Goal: Task Accomplishment & Management: Manage account settings

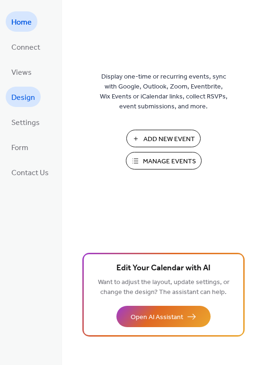
click at [24, 99] on span "Design" at bounding box center [23, 97] width 24 height 15
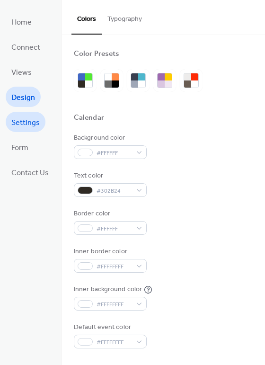
click at [23, 123] on span "Settings" at bounding box center [25, 122] width 28 height 15
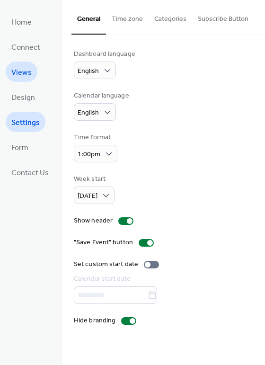
click at [21, 72] on span "Views" at bounding box center [21, 72] width 20 height 15
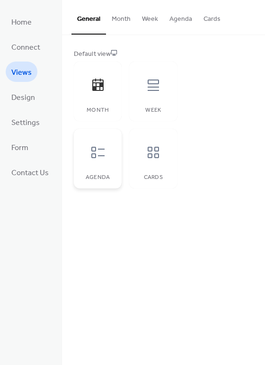
click at [97, 151] on icon at bounding box center [97, 152] width 15 height 15
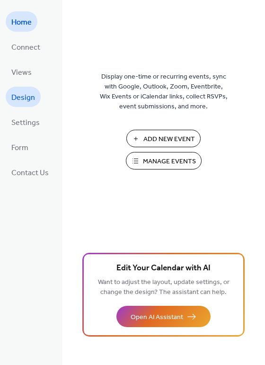
click at [25, 96] on span "Design" at bounding box center [23, 97] width 24 height 15
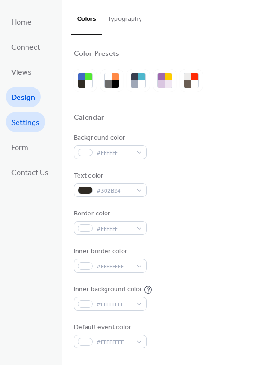
click at [20, 123] on span "Settings" at bounding box center [25, 122] width 28 height 15
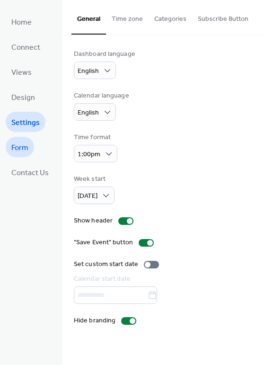
click at [13, 144] on span "Form" at bounding box center [19, 148] width 17 height 15
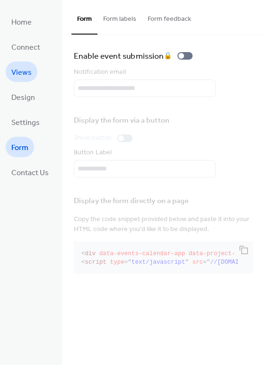
click at [25, 71] on span "Views" at bounding box center [21, 72] width 20 height 15
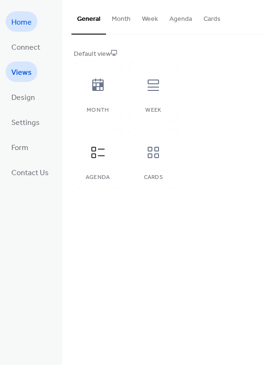
click at [28, 23] on span "Home" at bounding box center [21, 22] width 20 height 15
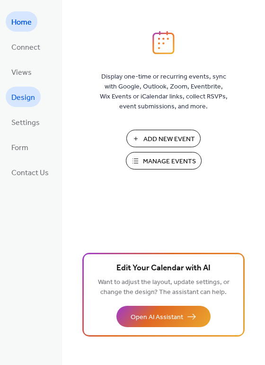
click at [25, 101] on span "Design" at bounding box center [23, 97] width 24 height 15
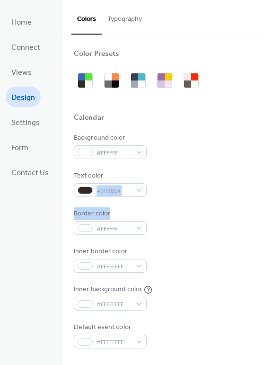
drag, startPoint x: 262, startPoint y: 174, endPoint x: 265, endPoint y: 211, distance: 37.1
click at [264, 211] on html "Home Connect Views Design Settings Form Contact Us Design Colors Typography Col…" at bounding box center [132, 182] width 265 height 365
click at [176, 216] on div "Border color #FFFFFF" at bounding box center [163, 222] width 179 height 26
click at [14, 120] on span "Settings" at bounding box center [25, 122] width 28 height 15
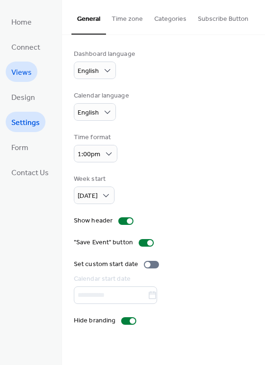
click at [30, 67] on span "Views" at bounding box center [21, 72] width 20 height 15
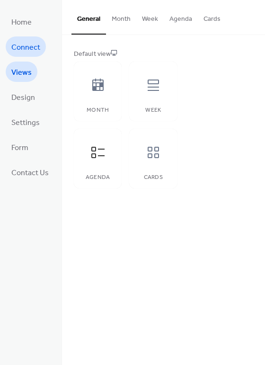
click at [27, 54] on link "Connect" at bounding box center [26, 46] width 40 height 20
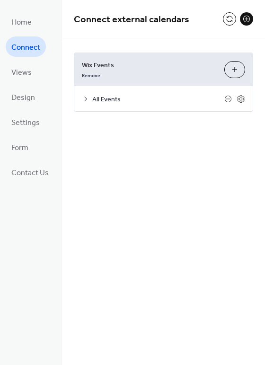
click at [96, 96] on span "All Events" at bounding box center [158, 100] width 132 height 10
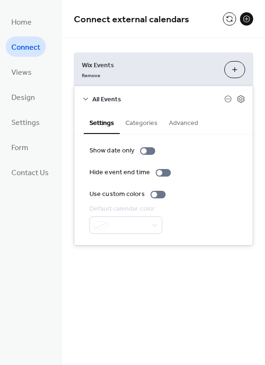
click at [144, 123] on button "Categories" at bounding box center [142, 122] width 44 height 22
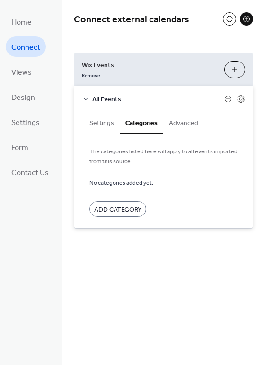
click at [176, 120] on button "Advanced" at bounding box center [183, 122] width 41 height 22
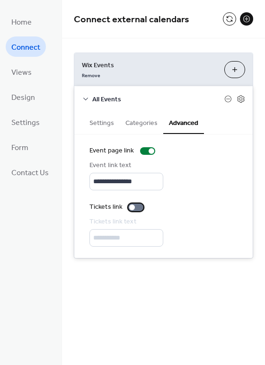
click at [138, 205] on div at bounding box center [135, 207] width 15 height 8
click at [140, 150] on div at bounding box center [147, 151] width 15 height 8
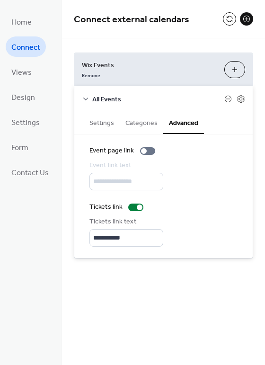
click at [148, 120] on button "Categories" at bounding box center [142, 122] width 44 height 22
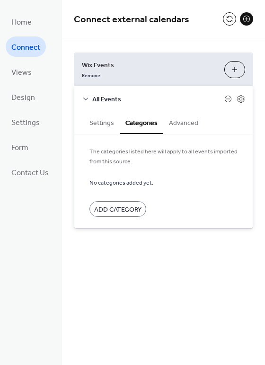
click at [97, 120] on button "Settings" at bounding box center [102, 122] width 36 height 22
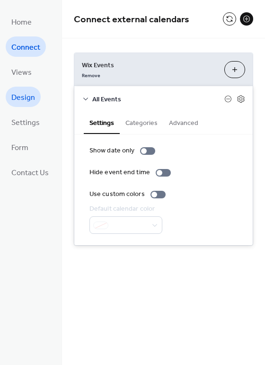
click at [27, 96] on span "Design" at bounding box center [23, 97] width 24 height 15
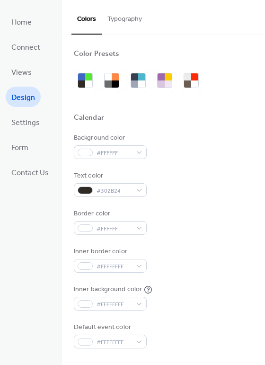
drag, startPoint x: 260, startPoint y: 91, endPoint x: 256, endPoint y: 124, distance: 33.4
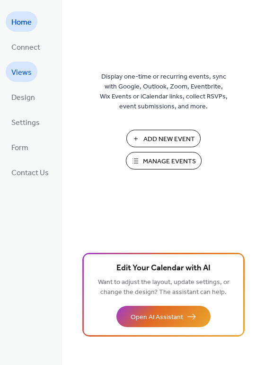
click at [30, 72] on span "Views" at bounding box center [21, 72] width 20 height 15
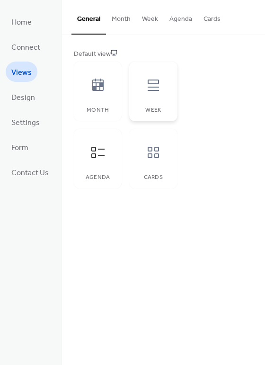
click at [161, 82] on div at bounding box center [153, 85] width 28 height 28
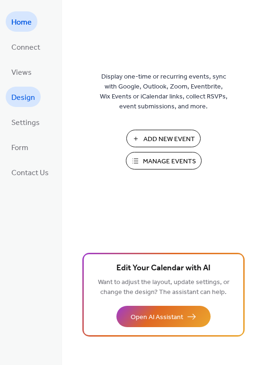
click at [26, 95] on span "Design" at bounding box center [23, 97] width 24 height 15
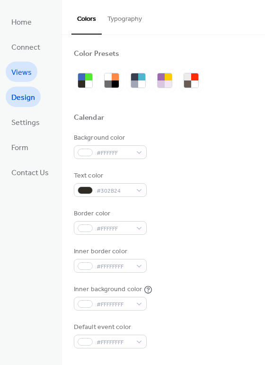
click at [19, 74] on span "Views" at bounding box center [21, 72] width 20 height 15
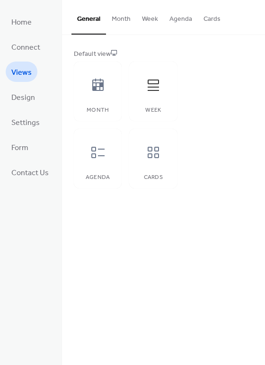
click at [120, 16] on button "Month" at bounding box center [121, 17] width 30 height 34
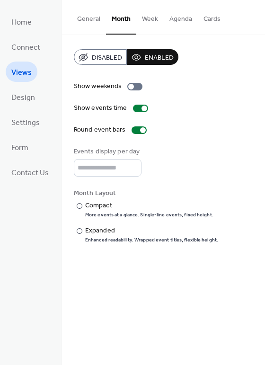
click at [157, 18] on button "Week" at bounding box center [149, 17] width 27 height 34
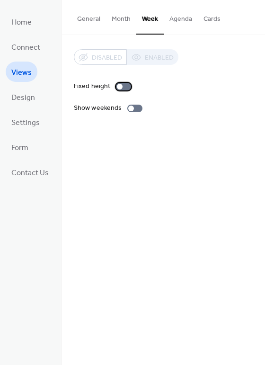
click at [125, 84] on div at bounding box center [123, 87] width 15 height 8
click at [178, 19] on button "Agenda" at bounding box center [181, 17] width 34 height 34
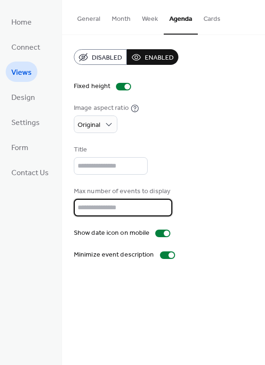
drag, startPoint x: 104, startPoint y: 207, endPoint x: 75, endPoint y: 207, distance: 28.4
click at [75, 207] on input "**" at bounding box center [123, 208] width 98 height 18
type input "**"
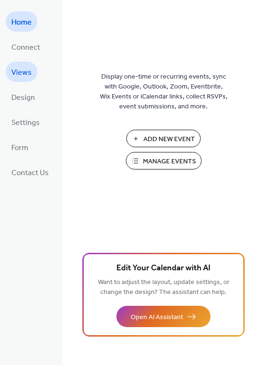
click at [23, 68] on span "Views" at bounding box center [21, 72] width 20 height 15
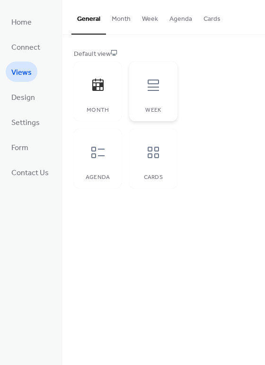
click at [155, 81] on icon at bounding box center [153, 85] width 15 height 15
click at [153, 18] on button "Week" at bounding box center [149, 17] width 27 height 34
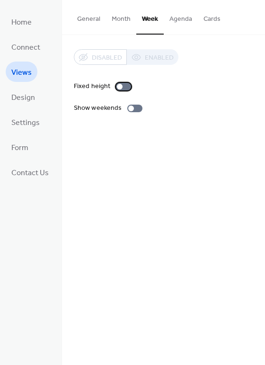
click at [124, 87] on div at bounding box center [123, 87] width 15 height 8
click at [102, 178] on div "General Month Week Agenda Cards Default view Month Week Agenda Cards Disabled E…" at bounding box center [163, 182] width 203 height 365
click at [189, 17] on button "Agenda" at bounding box center [181, 17] width 34 height 34
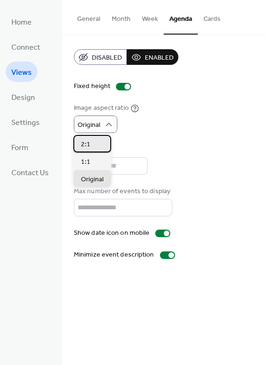
click at [86, 145] on span "2:1" at bounding box center [85, 144] width 9 height 10
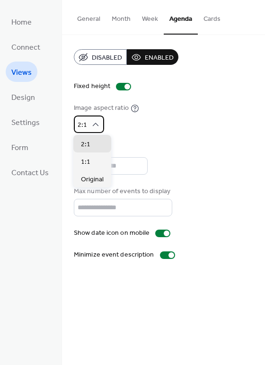
click at [100, 120] on div "2:1" at bounding box center [89, 124] width 30 height 18
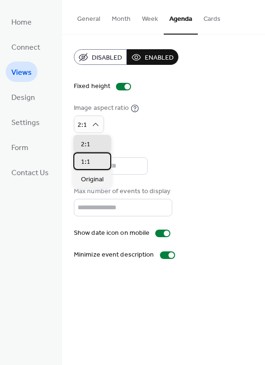
click at [89, 162] on div "1:1" at bounding box center [92, 161] width 38 height 18
click at [91, 146] on div "2:1" at bounding box center [92, 144] width 38 height 18
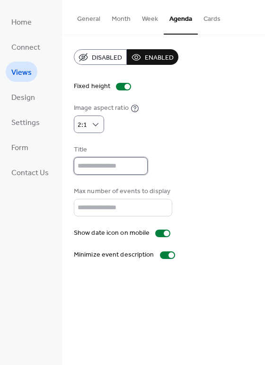
click at [122, 163] on input "text" at bounding box center [111, 166] width 74 height 18
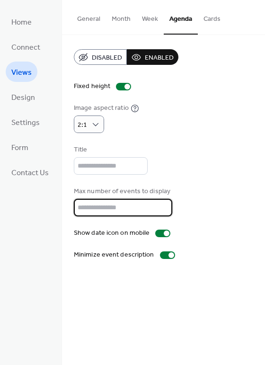
drag, startPoint x: 99, startPoint y: 210, endPoint x: 68, endPoint y: 209, distance: 31.7
click at [68, 209] on div "Disabled Enabled Fixed height Image aspect ratio 2:1 Title Max number of events…" at bounding box center [163, 154] width 203 height 239
type input "*"
drag, startPoint x: 96, startPoint y: 208, endPoint x: 65, endPoint y: 206, distance: 31.3
click at [65, 206] on div "Disabled Enabled Fixed height Image aspect ratio 2:1 Title Max number of events…" at bounding box center [163, 154] width 203 height 239
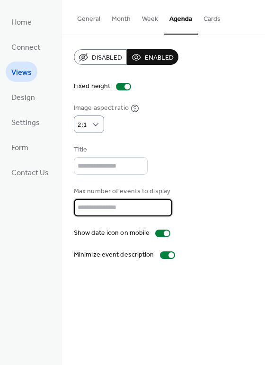
type input "*"
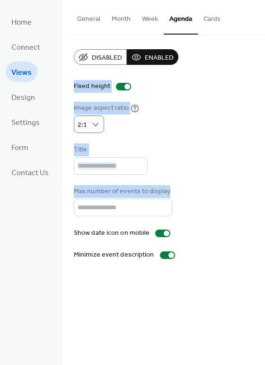
drag, startPoint x: 263, startPoint y: 45, endPoint x: 258, endPoint y: 212, distance: 167.1
click at [258, 212] on div "Disabled Enabled Fixed height Image aspect ratio 2:1 Title Max number of events…" at bounding box center [163, 154] width 203 height 239
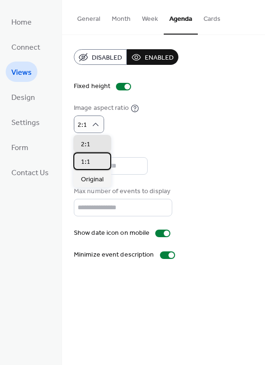
click at [96, 160] on div "1:1" at bounding box center [92, 161] width 38 height 18
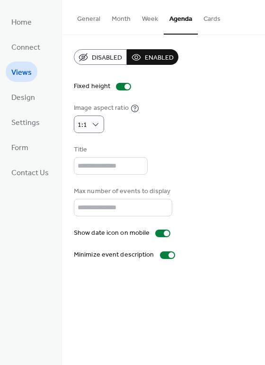
click at [214, 18] on button "Cards" at bounding box center [212, 17] width 28 height 34
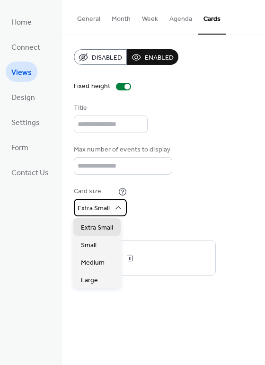
click at [116, 207] on icon at bounding box center [118, 207] width 6 height 3
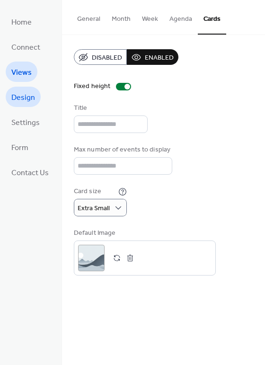
click at [20, 94] on span "Design" at bounding box center [23, 97] width 24 height 15
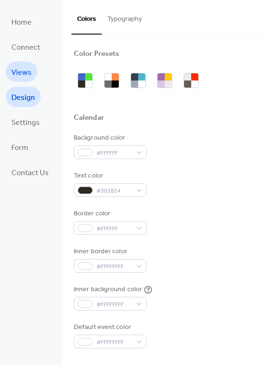
click at [24, 72] on span "Views" at bounding box center [21, 72] width 20 height 15
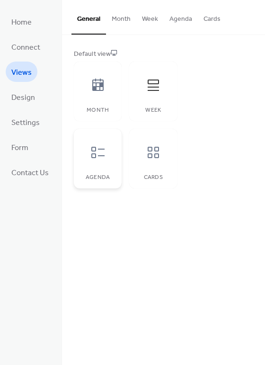
click at [95, 162] on div at bounding box center [98, 152] width 28 height 28
click at [94, 161] on div at bounding box center [98, 152] width 28 height 28
click at [91, 159] on icon at bounding box center [97, 152] width 15 height 15
click at [176, 18] on button "Agenda" at bounding box center [181, 17] width 34 height 34
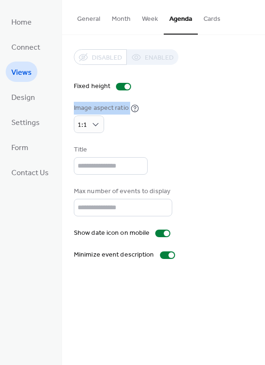
drag, startPoint x: 262, startPoint y: 81, endPoint x: 263, endPoint y: 97, distance: 16.1
click at [263, 97] on div "Disabled Enabled Fixed height Image aspect ratio 1:1 Title Max number of events…" at bounding box center [163, 154] width 203 height 239
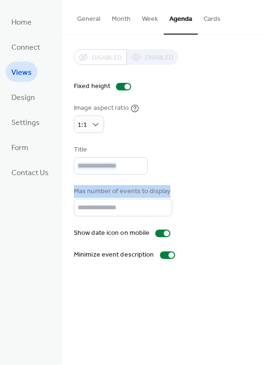
drag, startPoint x: 263, startPoint y: 156, endPoint x: 263, endPoint y: 192, distance: 36.0
click at [263, 192] on div "Disabled Enabled Fixed height Image aspect ratio 1:1 Title Max number of events…" at bounding box center [163, 154] width 203 height 239
click at [233, 150] on div "Title" at bounding box center [163, 160] width 179 height 30
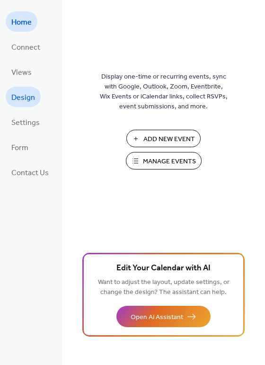
click at [24, 97] on span "Design" at bounding box center [23, 97] width 24 height 15
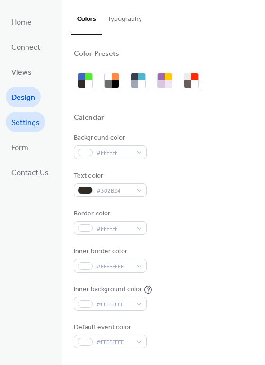
click at [33, 120] on span "Settings" at bounding box center [25, 122] width 28 height 15
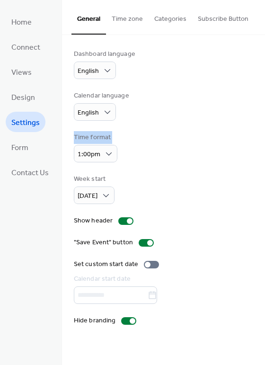
drag, startPoint x: 262, startPoint y: 106, endPoint x: 257, endPoint y: 155, distance: 49.5
click at [257, 155] on div "Dashboard language English Calendar language English Time format 1:00pm Week st…" at bounding box center [163, 187] width 203 height 305
click at [21, 93] on span "Design" at bounding box center [23, 97] width 24 height 15
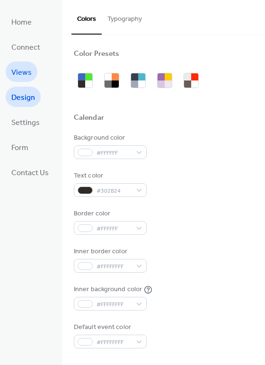
click at [19, 77] on span "Views" at bounding box center [21, 72] width 20 height 15
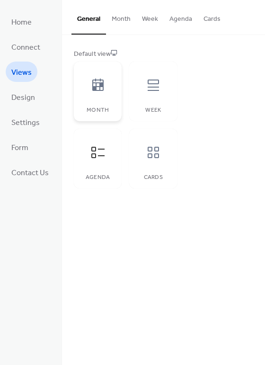
click at [95, 87] on icon at bounding box center [97, 85] width 11 height 12
click at [94, 73] on div at bounding box center [98, 85] width 28 height 28
click at [121, 17] on button "Month" at bounding box center [121, 17] width 30 height 34
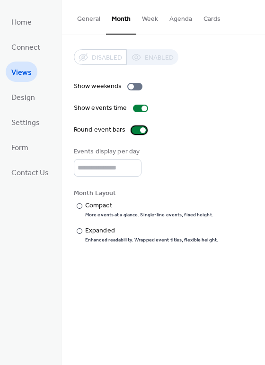
click at [132, 130] on div at bounding box center [139, 130] width 15 height 8
click at [138, 128] on div at bounding box center [139, 130] width 15 height 8
click at [132, 128] on div at bounding box center [139, 130] width 15 height 8
click at [81, 203] on div "​" at bounding box center [78, 206] width 9 height 10
click at [79, 230] on div at bounding box center [80, 231] width 6 height 6
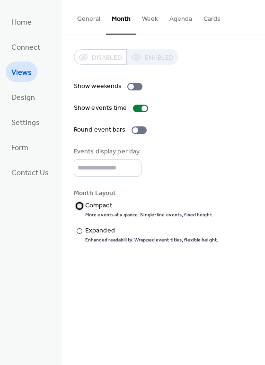
click at [77, 205] on div at bounding box center [80, 206] width 6 height 6
click at [25, 97] on span "Design" at bounding box center [23, 97] width 24 height 15
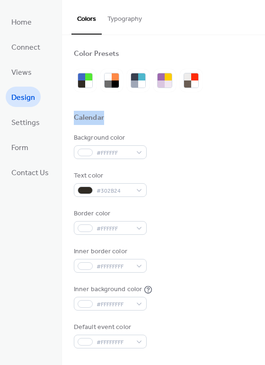
drag, startPoint x: 262, startPoint y: 66, endPoint x: 269, endPoint y: 115, distance: 49.7
click at [264, 115] on html "Home Connect Views Design Settings Form Contact Us Design Colors Typography Col…" at bounding box center [132, 182] width 265 height 365
click at [122, 15] on button "Typography" at bounding box center [125, 17] width 46 height 34
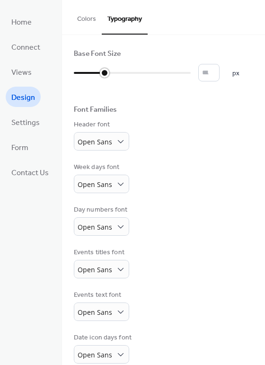
type input "*"
drag, startPoint x: 118, startPoint y: 70, endPoint x: 94, endPoint y: 75, distance: 25.1
click at [94, 75] on div at bounding box center [90, 72] width 9 height 9
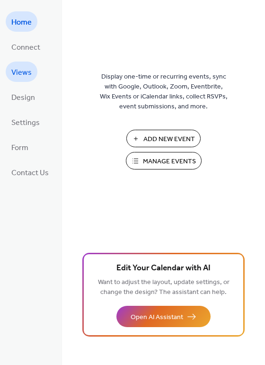
click at [20, 71] on span "Views" at bounding box center [21, 72] width 20 height 15
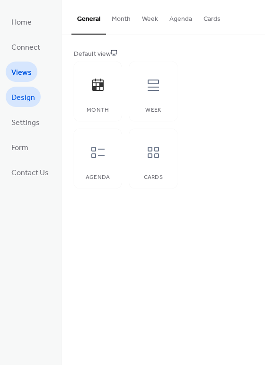
click at [31, 94] on span "Design" at bounding box center [23, 97] width 24 height 15
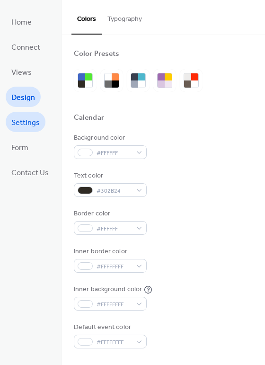
click at [32, 116] on span "Settings" at bounding box center [25, 122] width 28 height 15
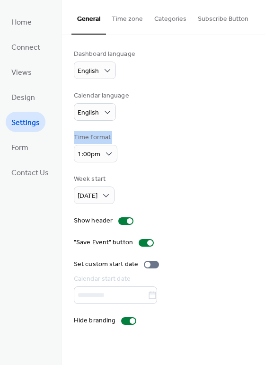
drag, startPoint x: 262, startPoint y: 104, endPoint x: 260, endPoint y: 154, distance: 49.7
click at [260, 154] on div "Dashboard language English Calendar language English Time format 1:00pm Week st…" at bounding box center [163, 187] width 203 height 305
click at [231, 133] on div "Time format 1:00pm" at bounding box center [163, 147] width 179 height 30
click at [152, 259] on label "Set custom start date" at bounding box center [118, 264] width 89 height 10
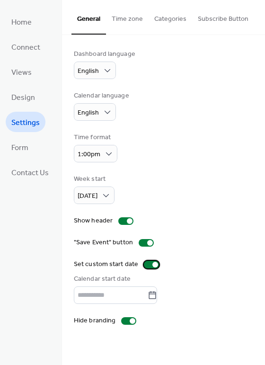
click at [143, 260] on label "Set custom start date" at bounding box center [118, 264] width 89 height 10
click at [170, 17] on button "Categories" at bounding box center [171, 17] width 44 height 34
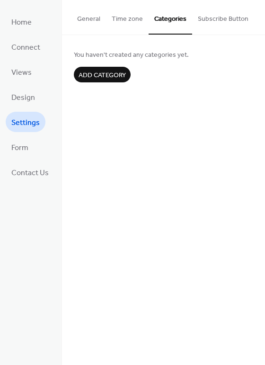
click at [222, 14] on button "Subscribe Button" at bounding box center [223, 17] width 62 height 34
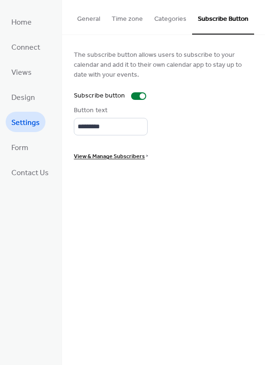
click at [121, 156] on span "View & Manage Subscribers" at bounding box center [109, 156] width 71 height 10
